Goal: Task Accomplishment & Management: Manage account settings

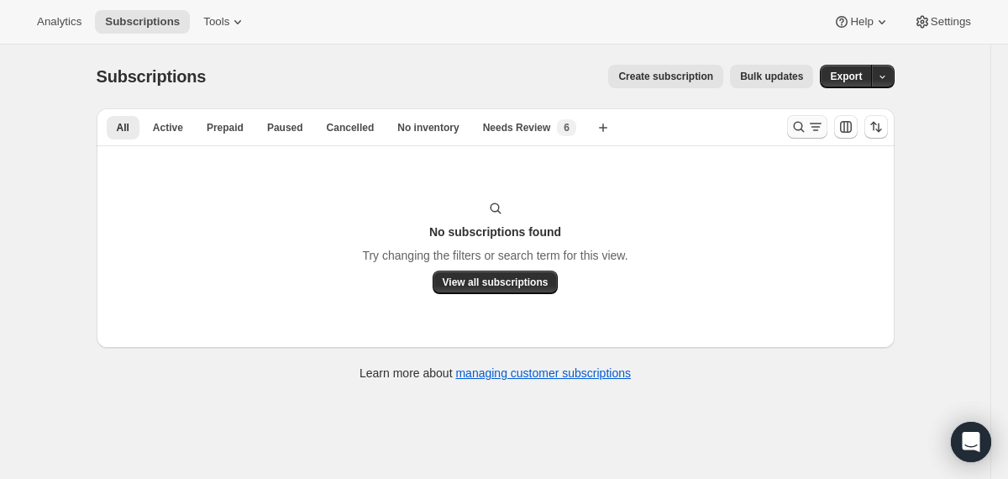
click at [799, 128] on icon "Search and filter results" at bounding box center [798, 126] width 17 height 17
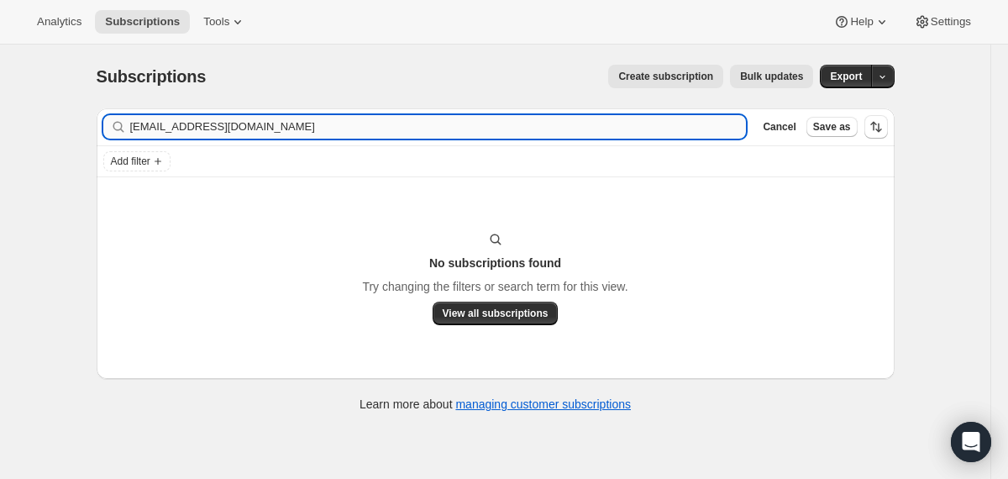
click at [664, 127] on input "[EMAIL_ADDRESS][DOMAIN_NAME]" at bounding box center [438, 127] width 617 height 24
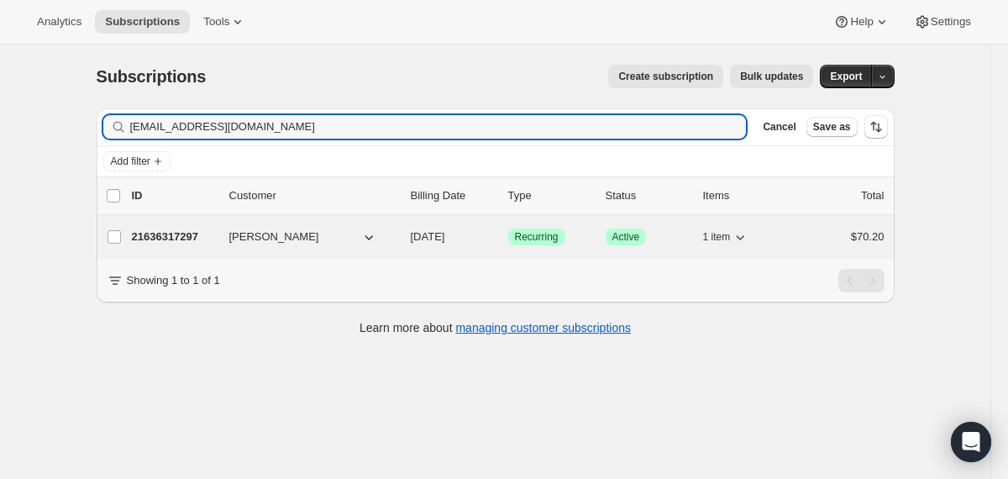
type input "[EMAIL_ADDRESS][DOMAIN_NAME]"
click at [403, 236] on div "21636317297 [PERSON_NAME] [DATE] Success Recurring Success Active 1 item $70.20" at bounding box center [508, 237] width 753 height 24
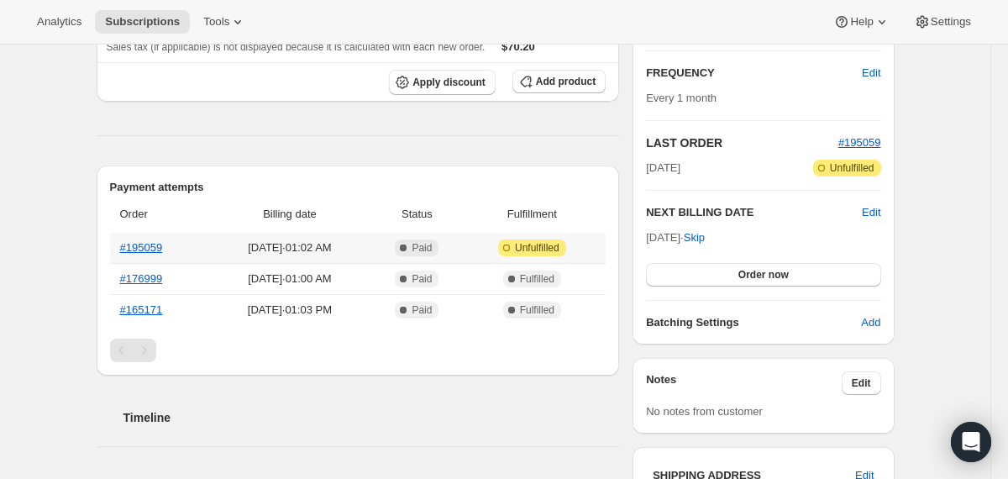
scroll to position [161, 0]
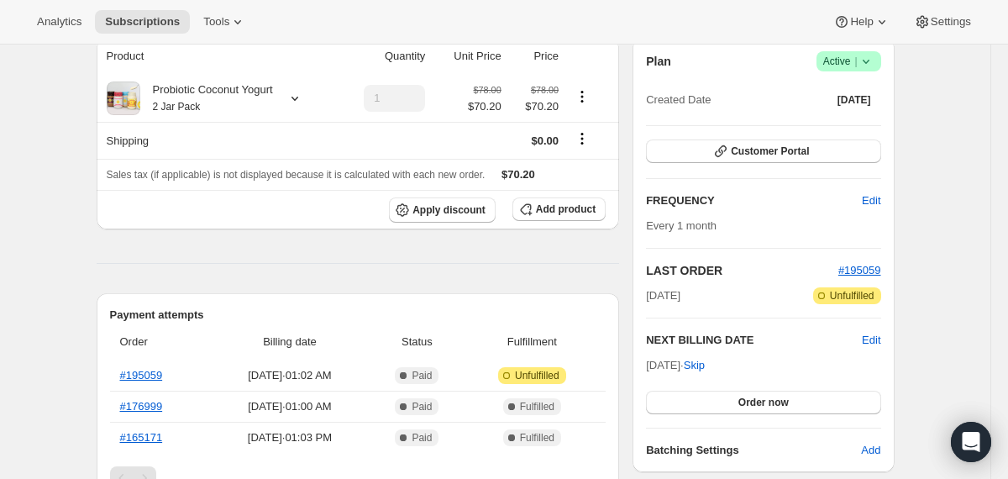
click at [863, 57] on icon at bounding box center [866, 61] width 17 height 17
click at [816, 120] on span "Cancel subscription" at bounding box center [842, 123] width 95 height 13
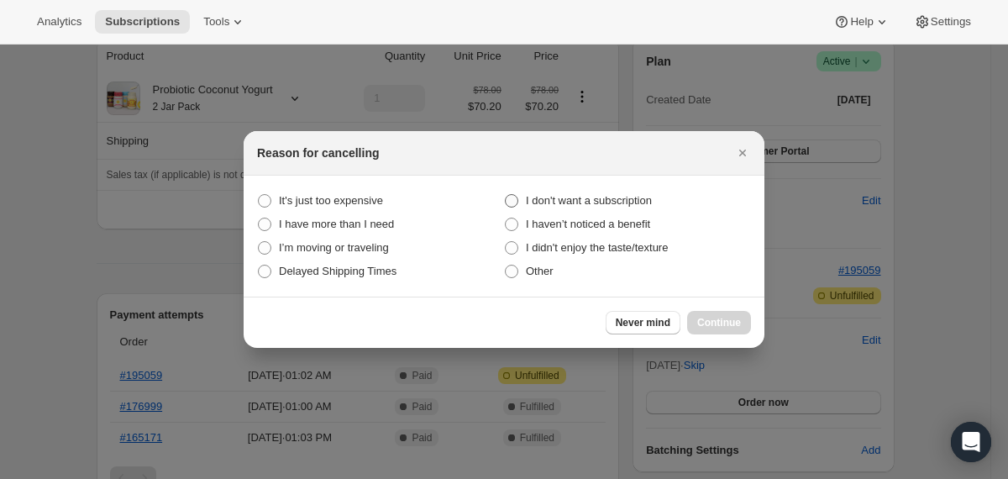
click at [645, 204] on span "I don't want a subscription" at bounding box center [589, 200] width 126 height 13
click at [506, 195] on subscription "I don't want a subscription" at bounding box center [505, 194] width 1 height 1
radio subscription "true"
click at [706, 318] on span "Continue" at bounding box center [719, 322] width 44 height 13
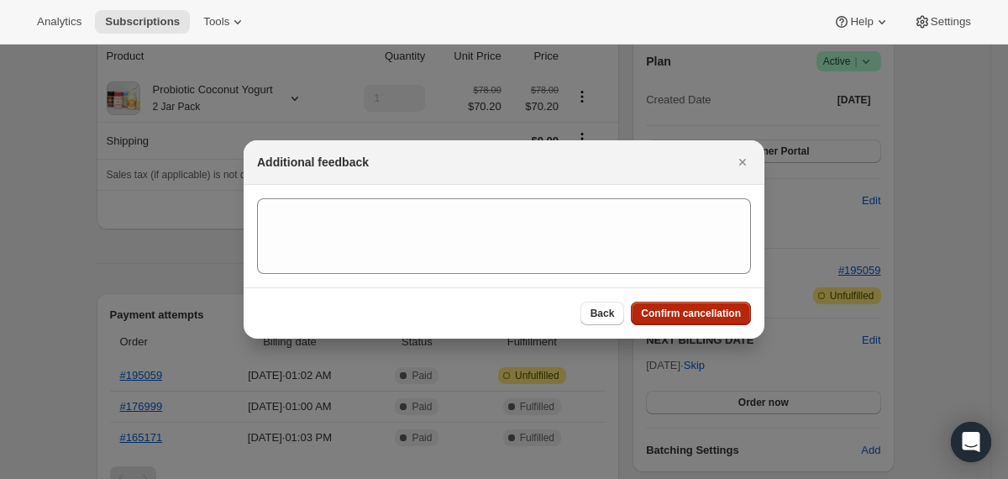
click at [706, 318] on span "Confirm cancellation" at bounding box center [691, 313] width 100 height 13
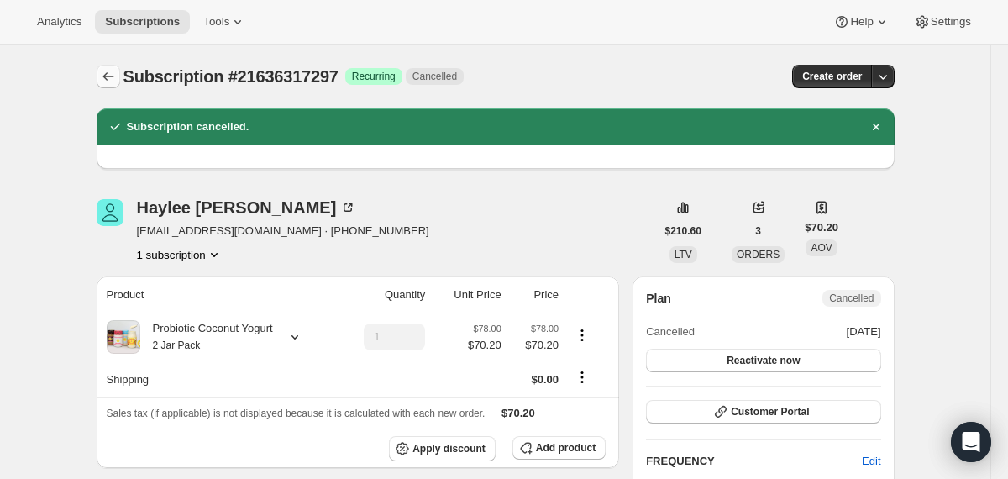
click at [106, 68] on button "Subscriptions" at bounding box center [109, 77] width 24 height 24
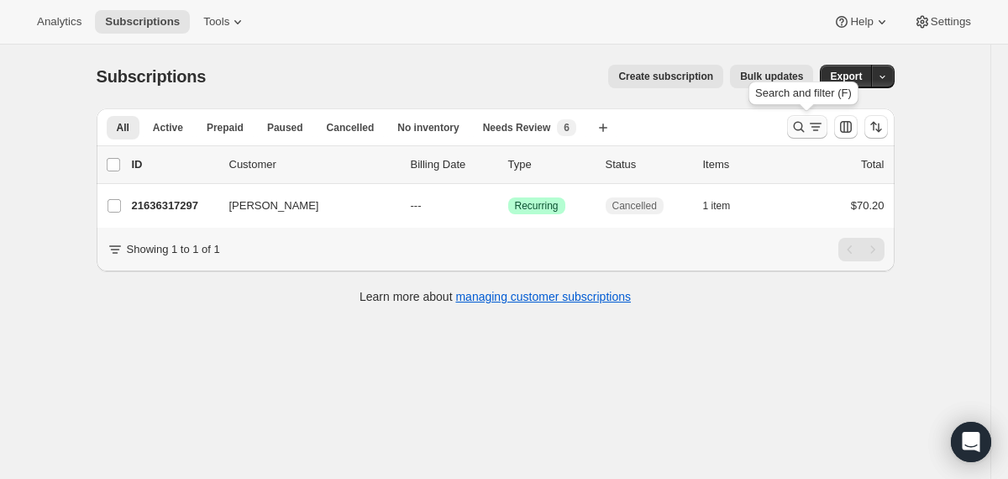
click at [797, 132] on icon "Search and filter results" at bounding box center [798, 126] width 17 height 17
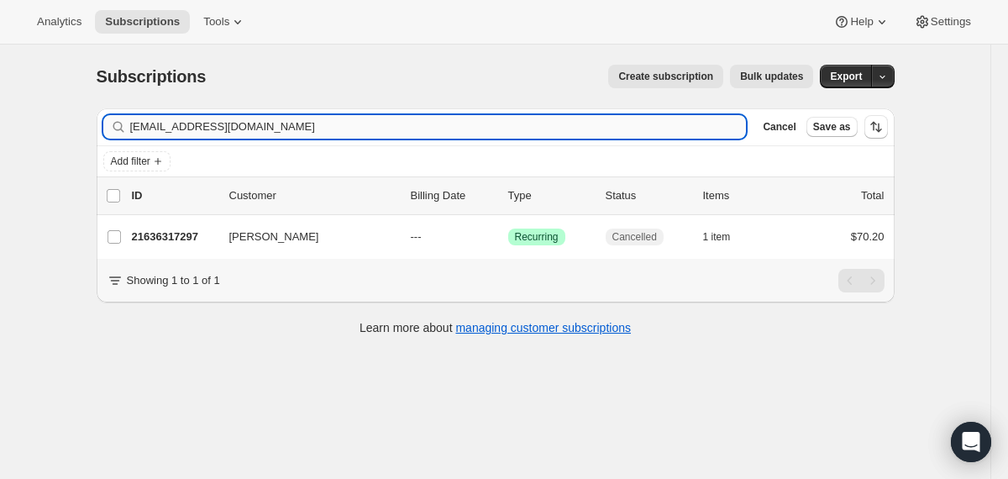
click at [598, 133] on input "[EMAIL_ADDRESS][DOMAIN_NAME]" at bounding box center [438, 127] width 617 height 24
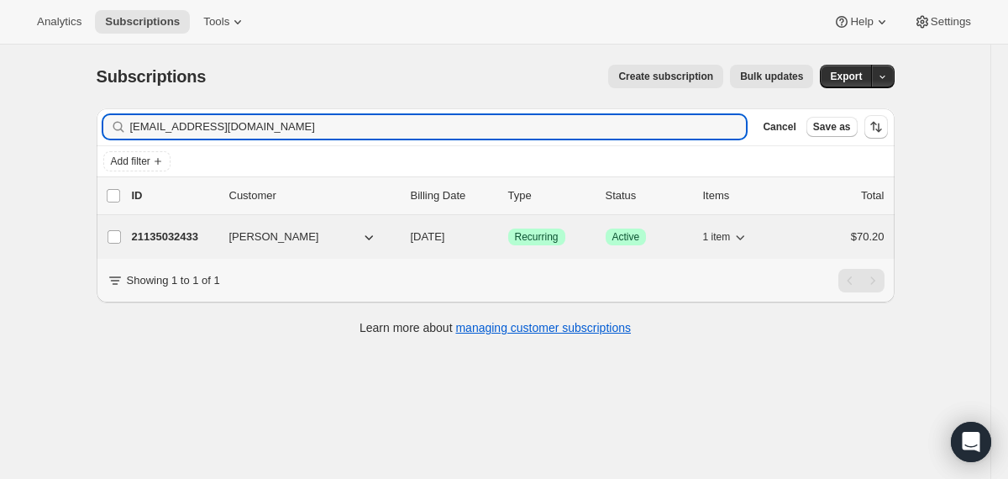
type input "[EMAIL_ADDRESS][DOMAIN_NAME]"
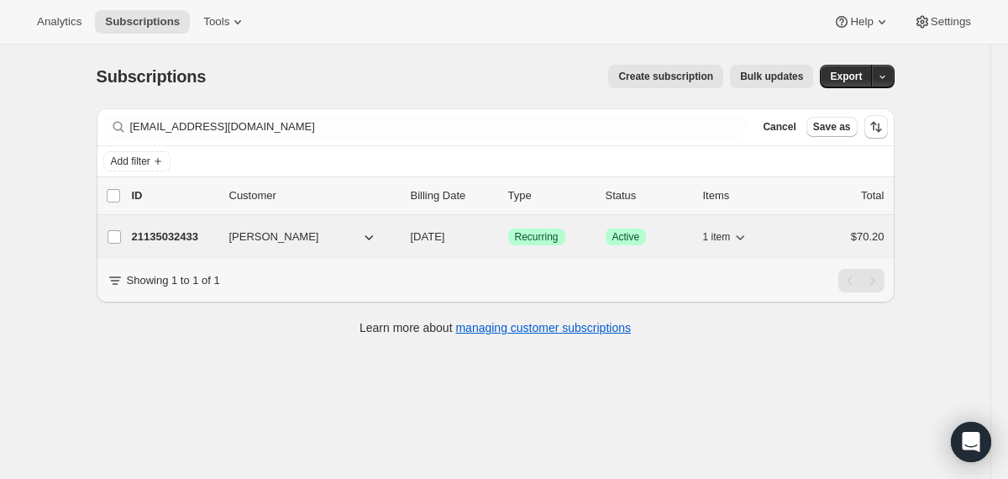
click at [407, 241] on div "21135032433 [PERSON_NAME] [DATE] Success Recurring Success Active 1 item $70.20" at bounding box center [508, 237] width 753 height 24
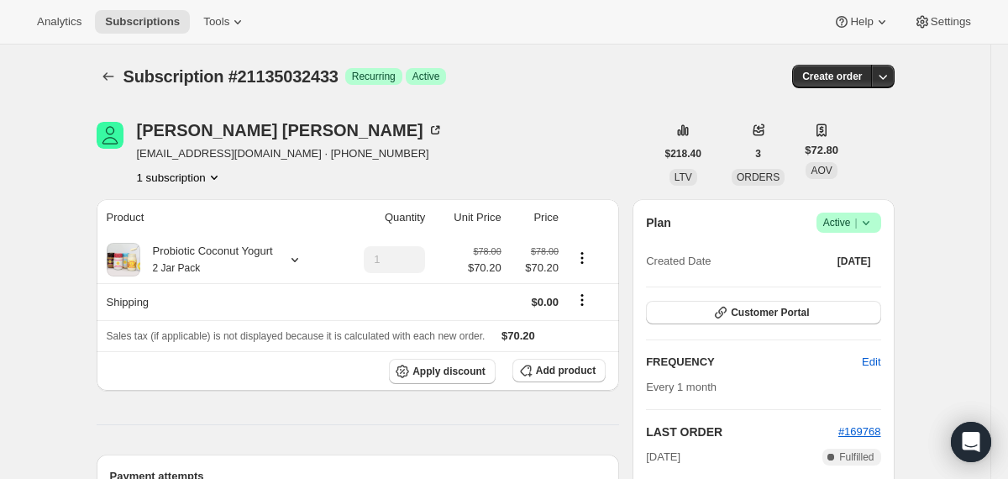
click at [866, 223] on icon at bounding box center [865, 223] width 7 height 4
click at [842, 291] on span "Cancel subscription" at bounding box center [842, 284] width 95 height 17
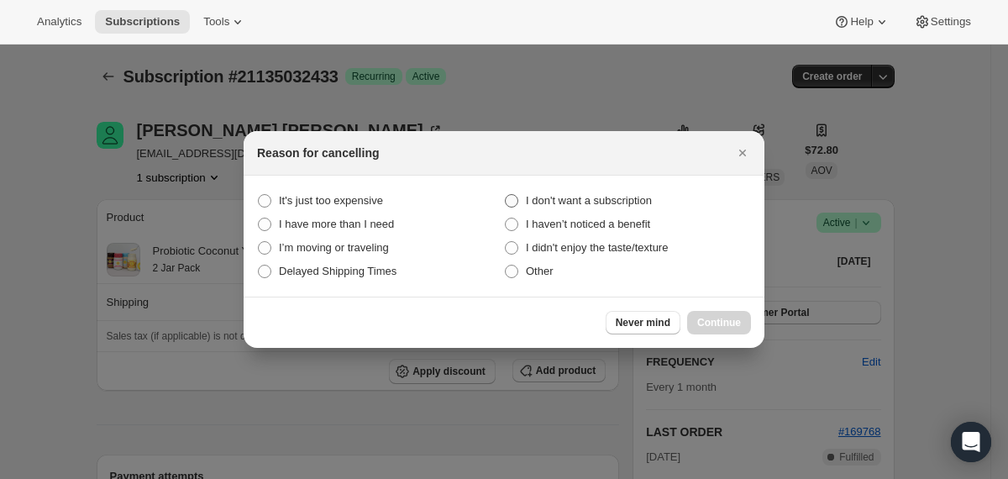
click at [635, 199] on span "I don't want a subscription" at bounding box center [589, 200] width 126 height 13
click at [506, 195] on subscription "I don't want a subscription" at bounding box center [505, 194] width 1 height 1
radio subscription "true"
click at [713, 322] on span "Continue" at bounding box center [719, 322] width 44 height 13
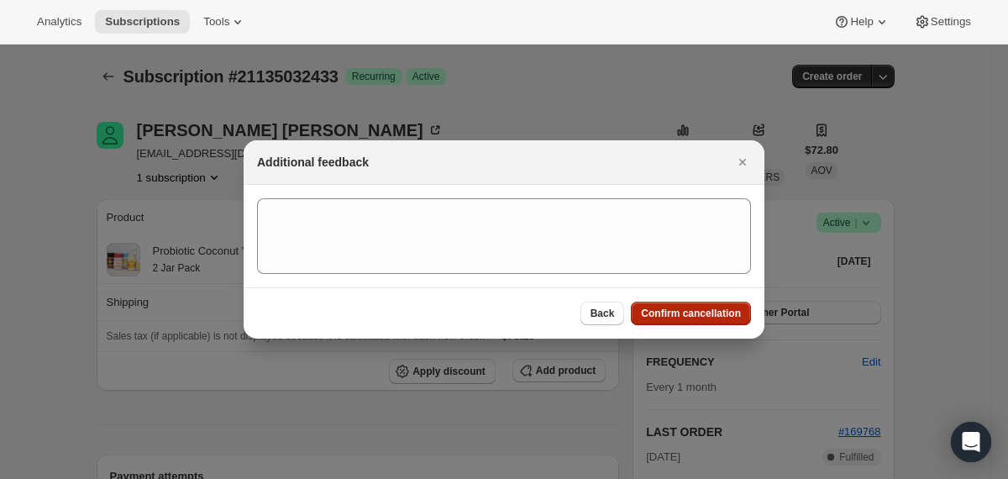
click at [707, 317] on span "Confirm cancellation" at bounding box center [691, 313] width 100 height 13
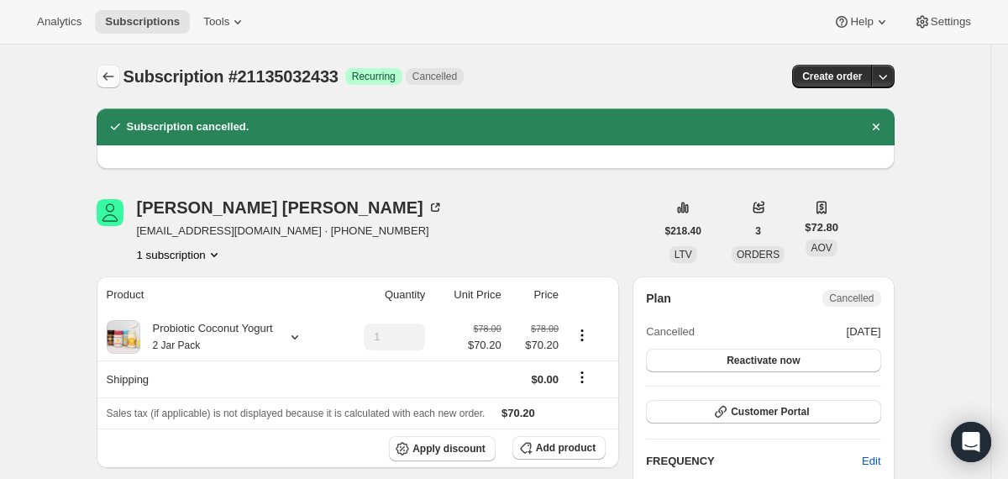
click at [110, 71] on icon "Subscriptions" at bounding box center [108, 76] width 17 height 17
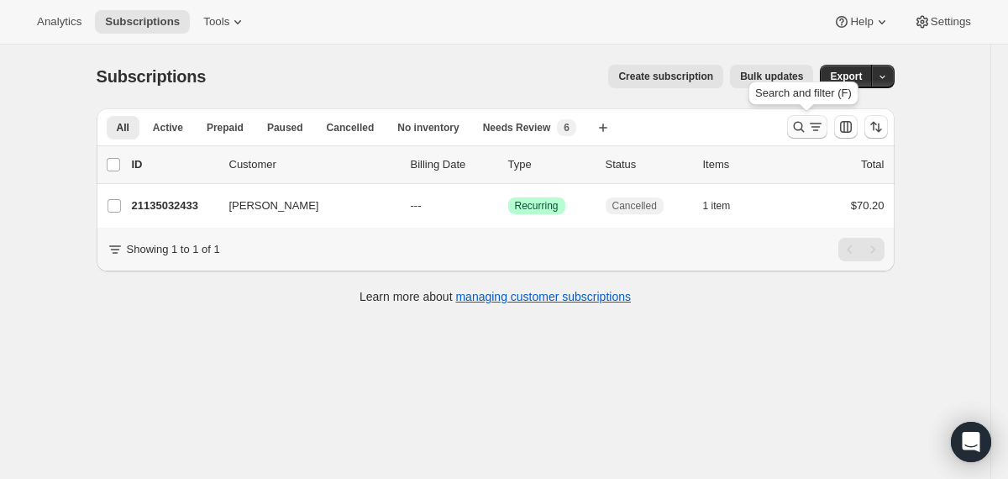
click at [796, 117] on button "Search and filter results" at bounding box center [807, 127] width 40 height 24
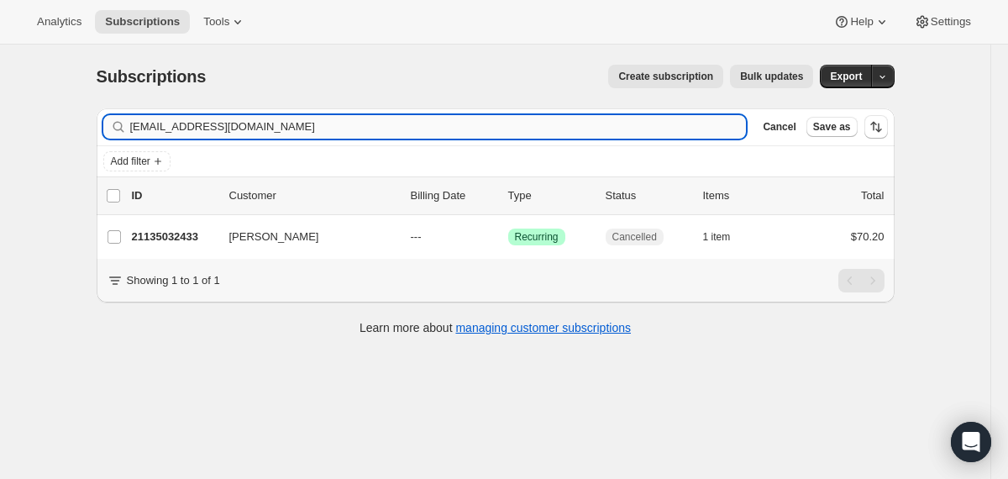
click at [591, 128] on input "[EMAIL_ADDRESS][DOMAIN_NAME]" at bounding box center [438, 127] width 617 height 24
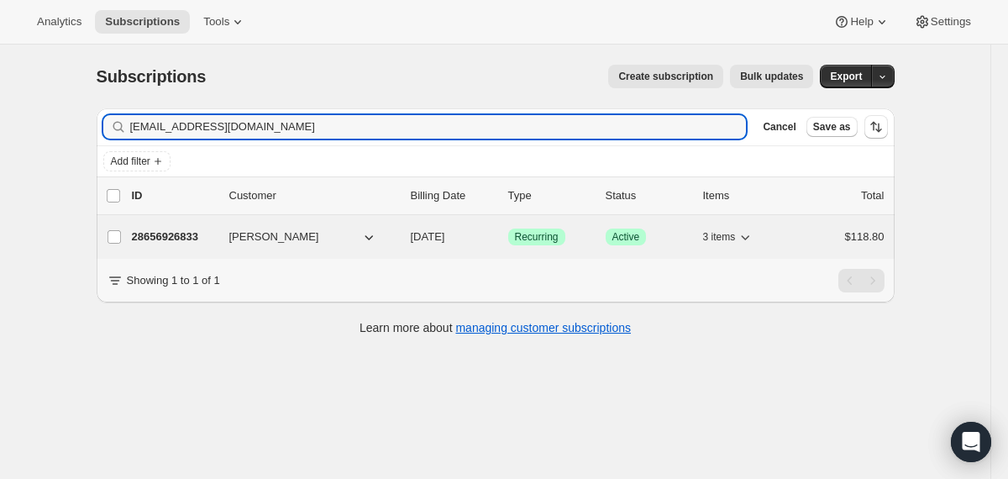
type input "[EMAIL_ADDRESS][DOMAIN_NAME]"
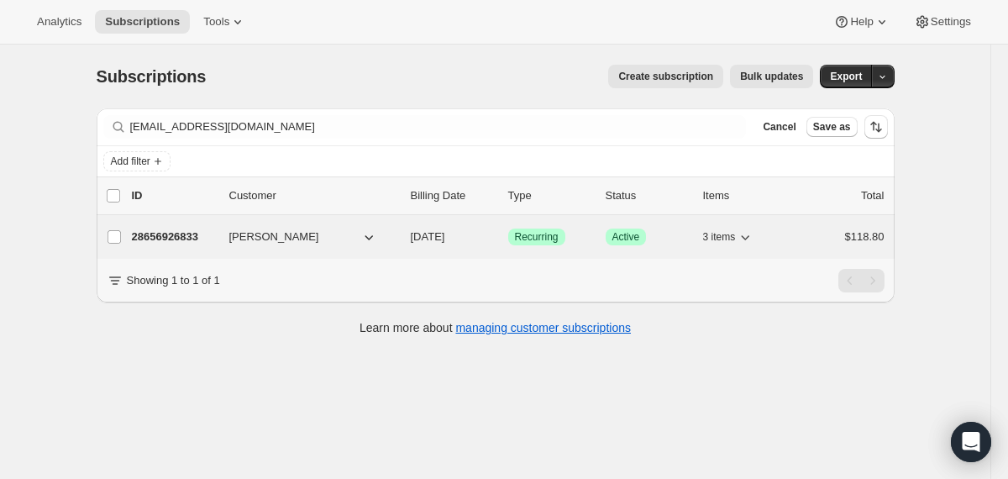
click at [412, 239] on span "[DATE]" at bounding box center [428, 236] width 34 height 13
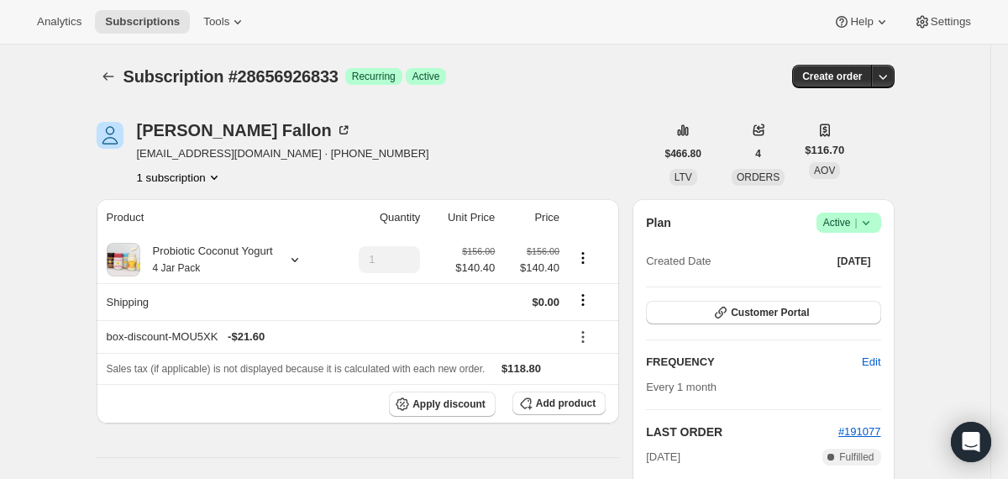
click at [870, 219] on icon at bounding box center [866, 222] width 17 height 17
click at [811, 290] on span "Cancel subscription" at bounding box center [842, 284] width 95 height 13
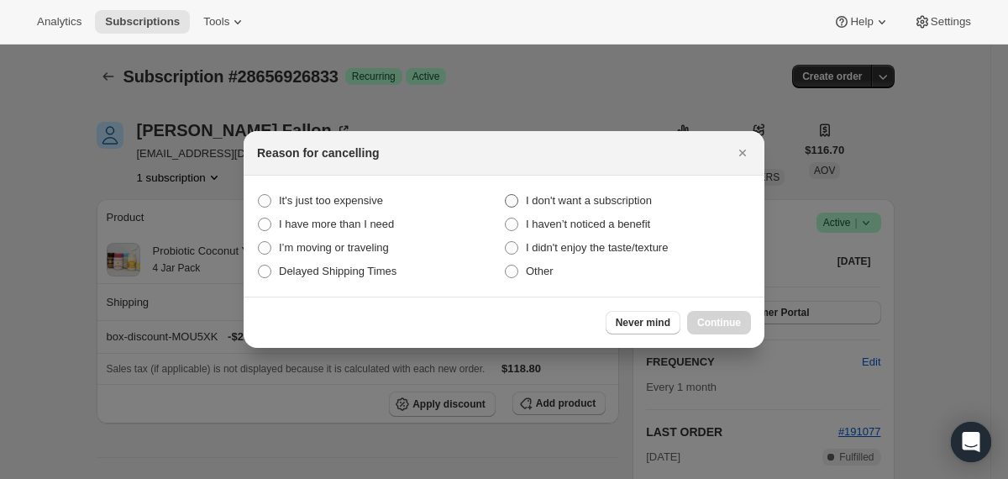
click at [613, 197] on span "I don't want a subscription" at bounding box center [589, 200] width 126 height 13
click at [506, 195] on subscription "I don't want a subscription" at bounding box center [505, 194] width 1 height 1
radio subscription "true"
click at [709, 317] on span "Continue" at bounding box center [719, 322] width 44 height 13
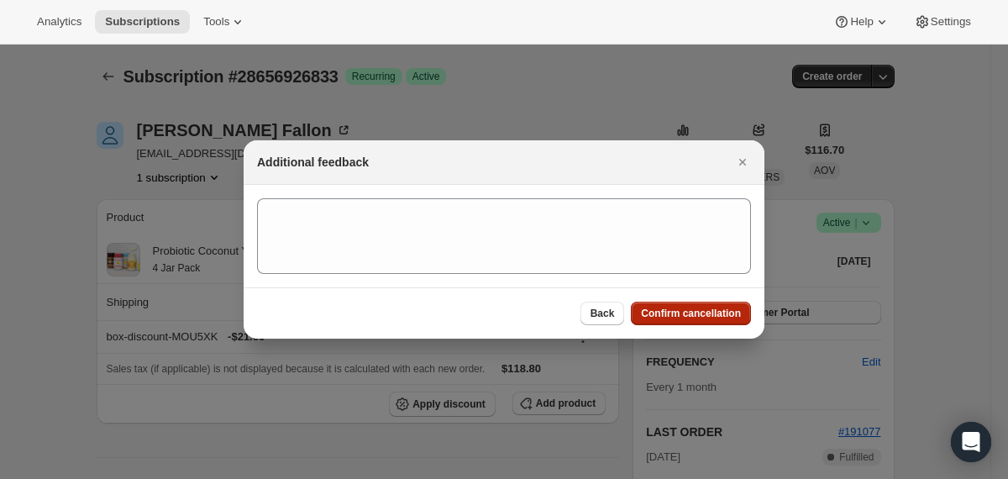
click at [709, 317] on span "Confirm cancellation" at bounding box center [691, 313] width 100 height 13
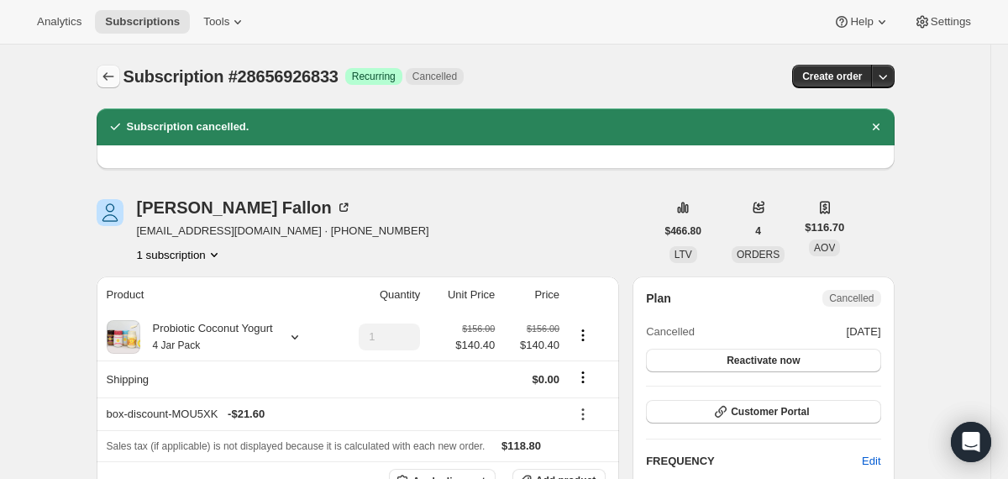
click at [112, 78] on icon "Subscriptions" at bounding box center [108, 76] width 17 height 17
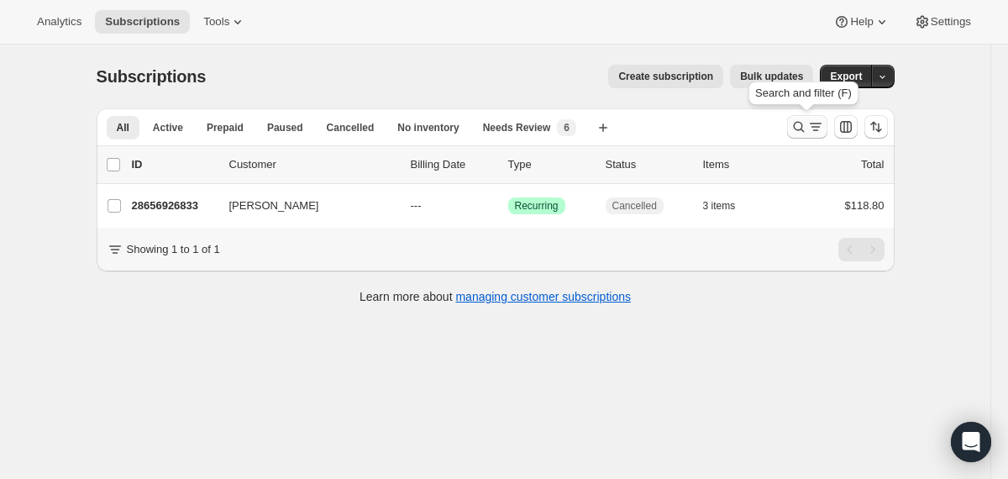
click at [794, 123] on icon "Search and filter results" at bounding box center [798, 126] width 17 height 17
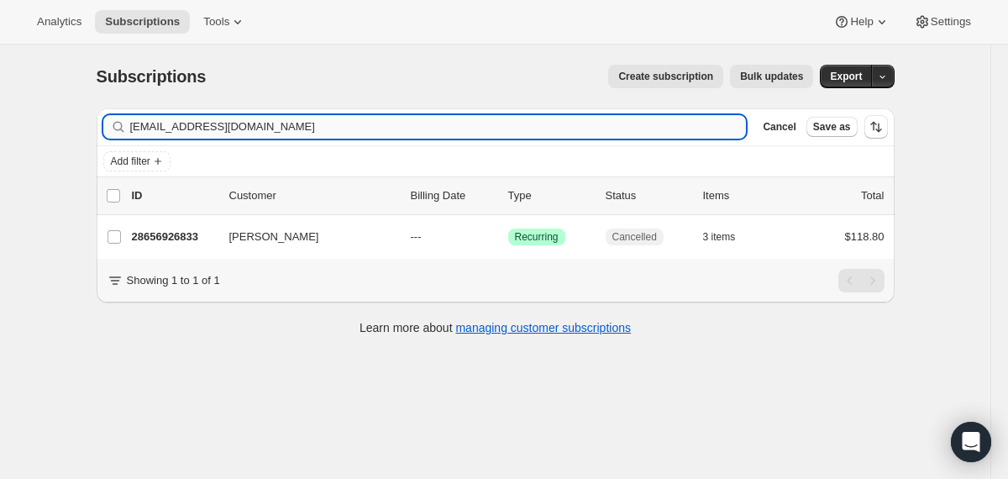
click at [580, 118] on input "[EMAIL_ADDRESS][DOMAIN_NAME]" at bounding box center [438, 127] width 617 height 24
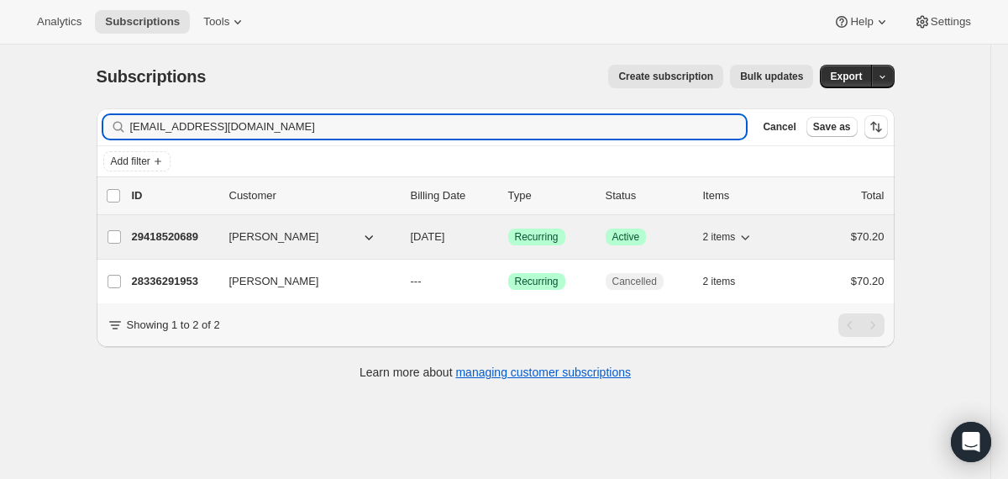
type input "[EMAIL_ADDRESS][DOMAIN_NAME]"
click at [385, 235] on button "[PERSON_NAME]" at bounding box center [303, 236] width 168 height 27
